Goal: Task Accomplishment & Management: Manage account settings

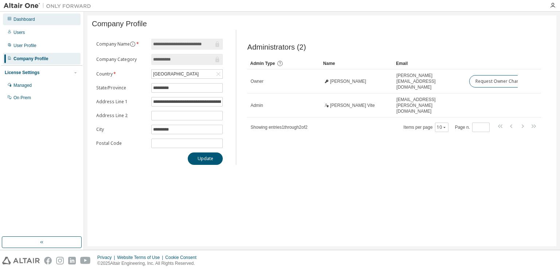
click at [25, 19] on div "Dashboard" at bounding box center [24, 19] width 22 height 6
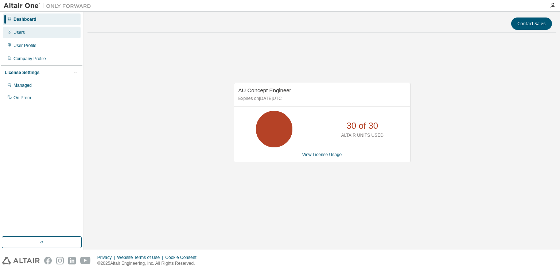
click at [26, 33] on div "Users" at bounding box center [42, 33] width 78 height 12
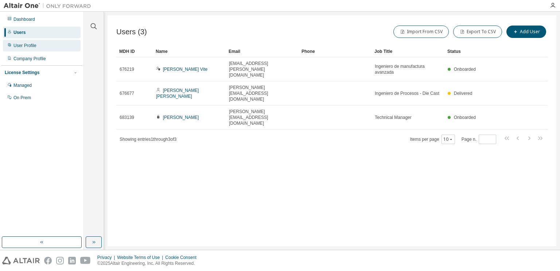
click at [28, 47] on div "User Profile" at bounding box center [24, 46] width 23 height 6
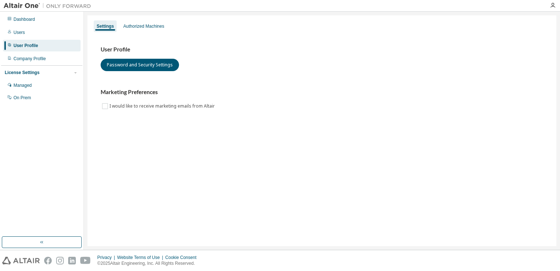
drag, startPoint x: 283, startPoint y: 89, endPoint x: 288, endPoint y: 83, distance: 7.3
click at [285, 87] on div "User Profile Password and Security Settings Marketing Preferences I would like …" at bounding box center [322, 78] width 442 height 65
